Goal: Task Accomplishment & Management: Use online tool/utility

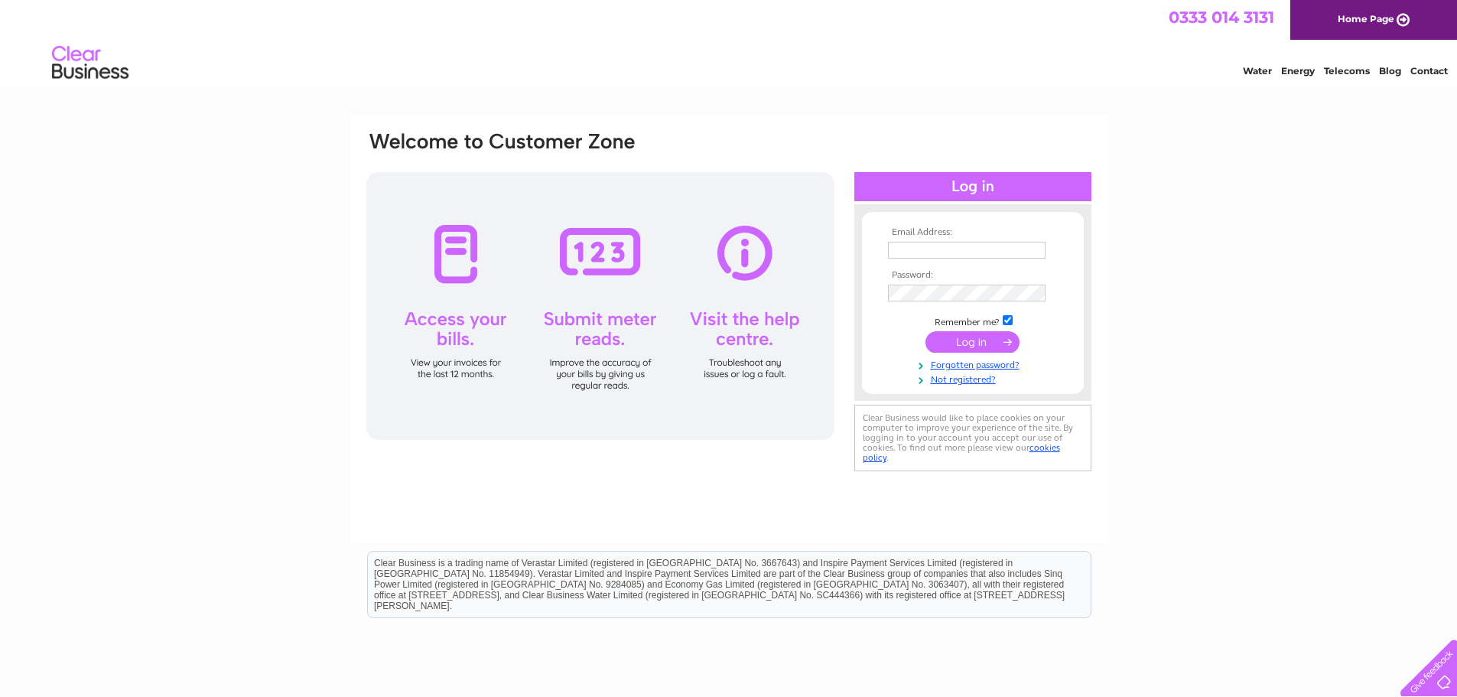
click at [931, 250] on input "text" at bounding box center [967, 250] width 158 height 17
type input "[DOMAIN_NAME][EMAIL_ADDRESS][DOMAIN_NAME]"
click at [925, 333] on input "submit" at bounding box center [972, 343] width 94 height 21
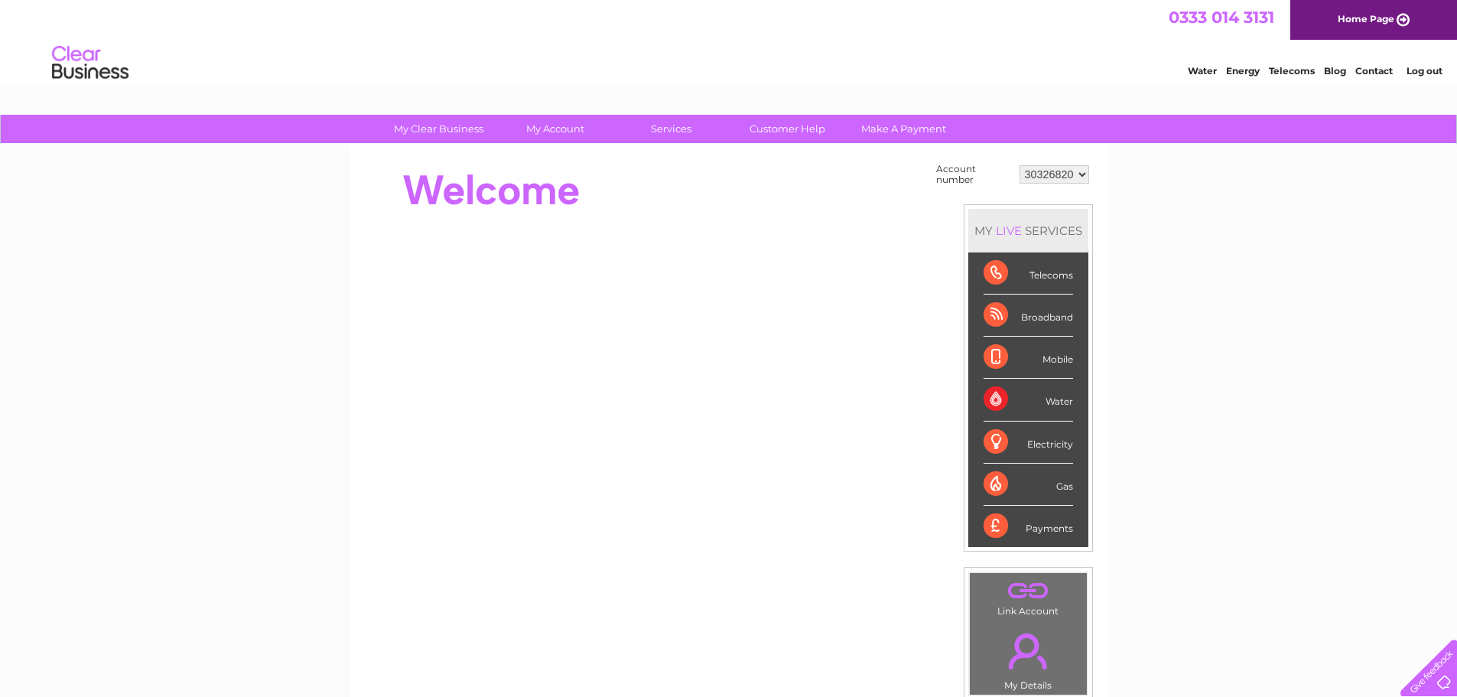
click at [1034, 395] on div "Water" at bounding box center [1027, 400] width 89 height 42
click at [990, 398] on div "Water" at bounding box center [1027, 400] width 89 height 42
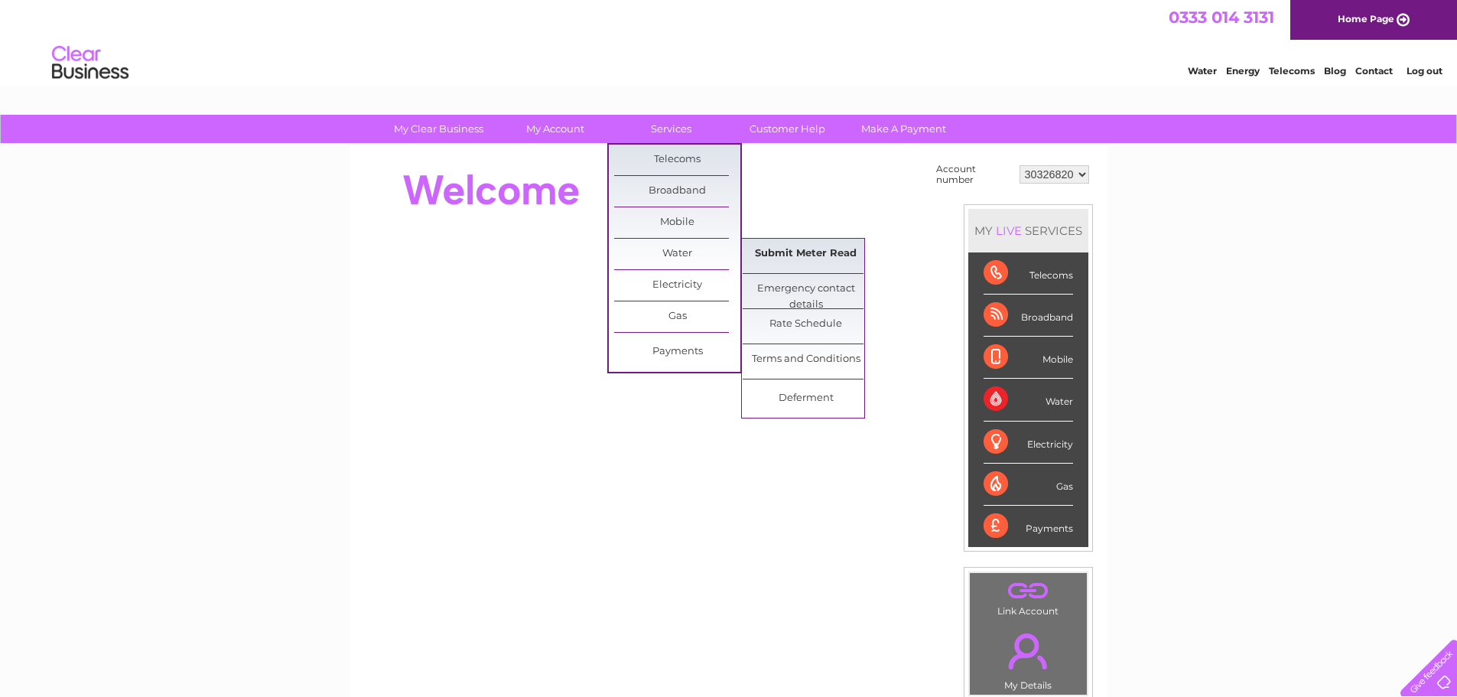
click at [795, 252] on link "Submit Meter Read" at bounding box center [806, 254] width 126 height 31
